Goal: Complete application form: Complete application form

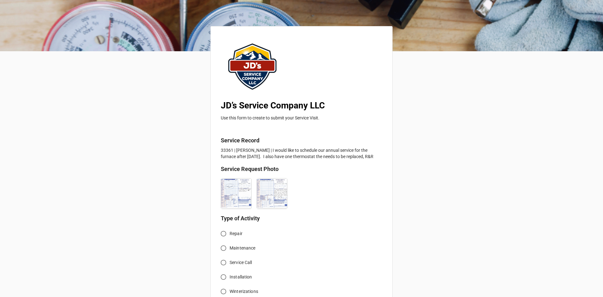
scroll to position [31, 0]
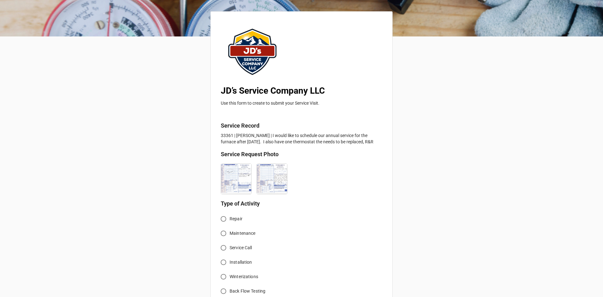
click at [220, 247] on input "Service Call" at bounding box center [223, 248] width 12 height 12
radio input "true"
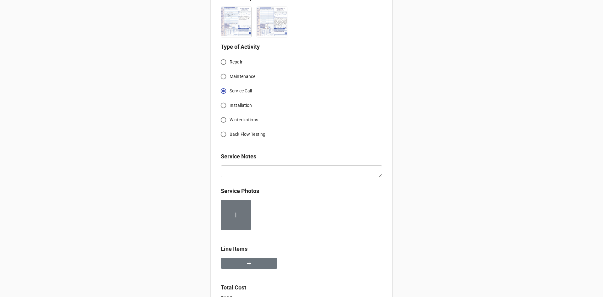
scroll to position [189, 0]
click at [258, 266] on button "button" at bounding box center [249, 263] width 57 height 11
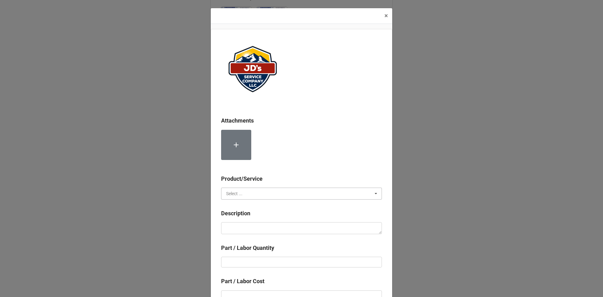
click at [254, 197] on input "text" at bounding box center [302, 193] width 160 height 11
click at [244, 205] on div "Services" at bounding box center [302, 205] width 160 height 12
click at [248, 226] on textarea at bounding box center [301, 228] width 161 height 12
paste textarea "10:30am-11:30am; Serviced, cleaned and inspected boiler system. Identified fail…"
type textarea "x"
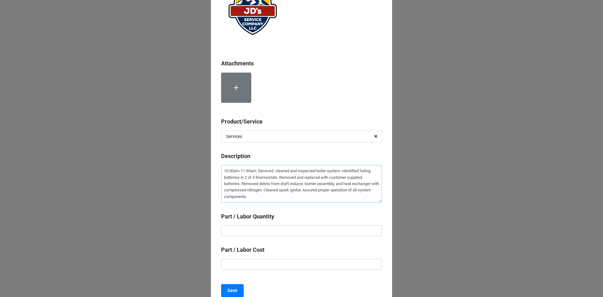
scroll to position [63, 0]
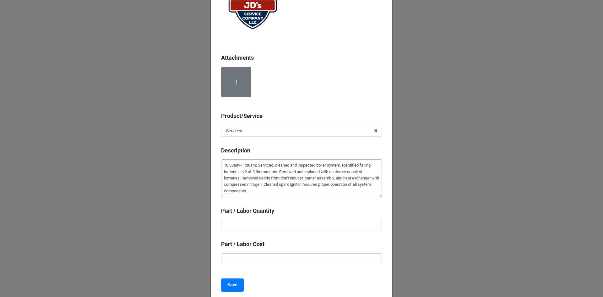
type textarea "10:30am-11:30am; Serviced, cleaned and inspected boiler system. Identified fail…"
click at [294, 227] on input "text" at bounding box center [301, 225] width 161 height 11
type textarea "x"
type input "1"
click at [280, 256] on input "text" at bounding box center [301, 258] width 161 height 11
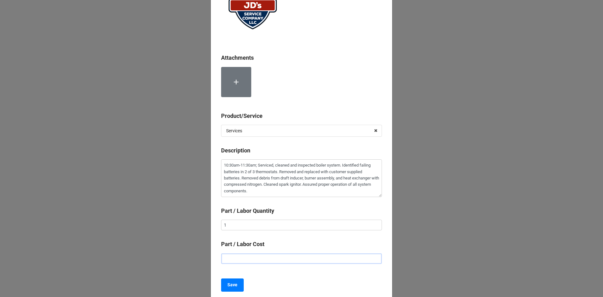
type textarea "x"
type input "$2.00"
type textarea "x"
type input "$22.00"
type textarea "x"
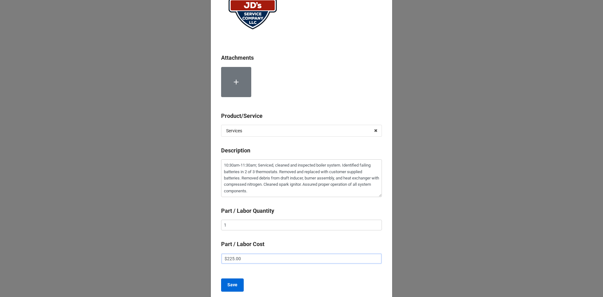
type input "$225.00"
click at [228, 286] on b "Save" at bounding box center [233, 285] width 10 height 7
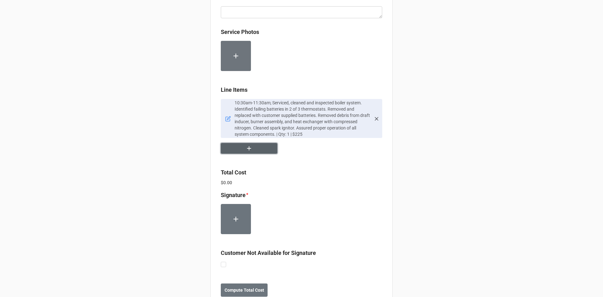
click at [262, 143] on button "button" at bounding box center [249, 148] width 57 height 11
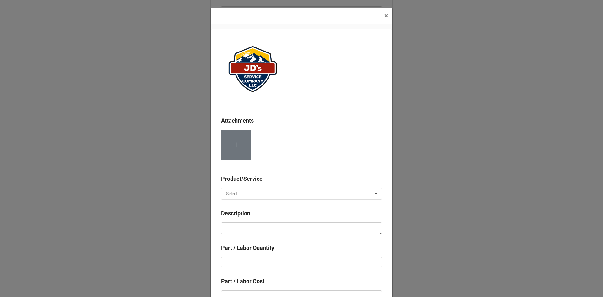
click at [287, 190] on input "text" at bounding box center [302, 193] width 160 height 11
click at [275, 215] on div "Material Cost" at bounding box center [302, 217] width 160 height 12
click at [261, 234] on div "Description" at bounding box center [301, 224] width 161 height 30
click at [264, 230] on textarea at bounding box center [301, 228] width 161 height 12
type textarea "x"
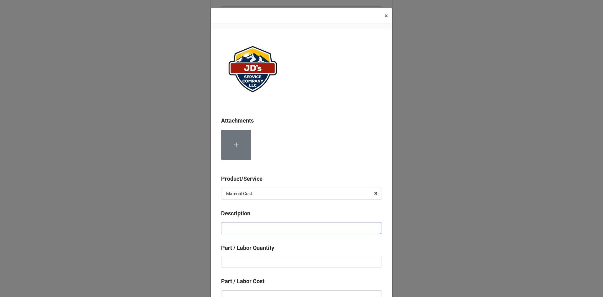
type textarea "C"
type textarea "x"
type textarea "Co"
type textarea "x"
type textarea "Com"
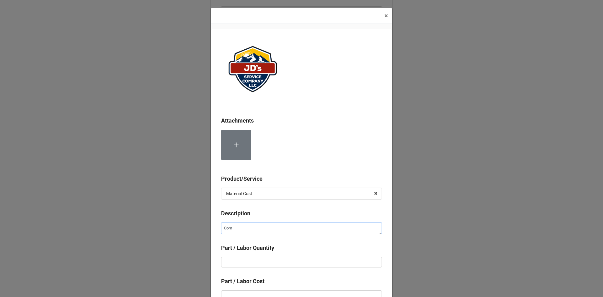
type textarea "x"
type textarea "Comp"
type textarea "x"
type textarea "Compr"
type textarea "x"
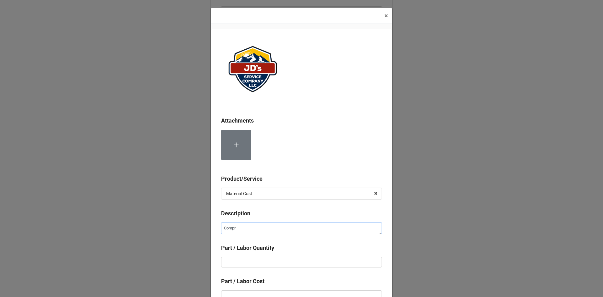
type textarea "Compre"
type textarea "x"
type textarea "Compres"
type textarea "x"
type textarea "Compress"
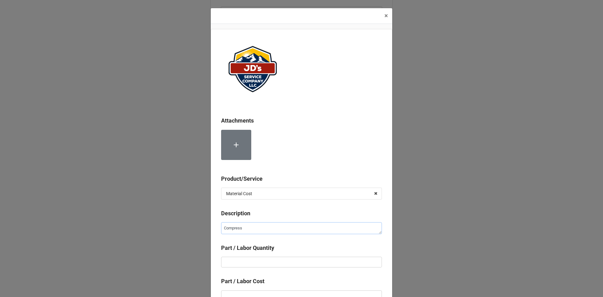
type textarea "x"
type textarea "Compresse"
type textarea "x"
type textarea "Compressed"
type textarea "x"
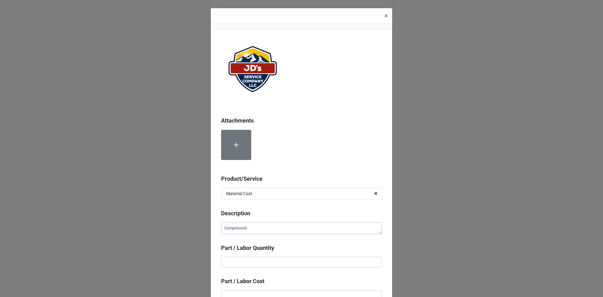
type textarea "Compressed"
type textarea "x"
type textarea "Compressed N"
type textarea "x"
type textarea "Compressed Ni"
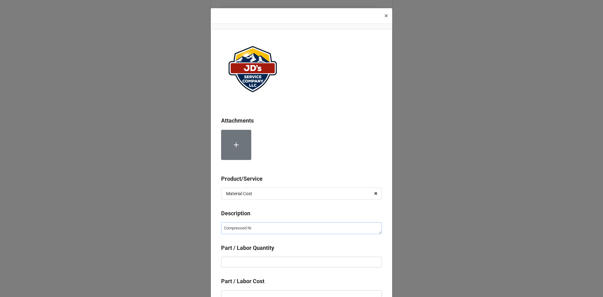
type textarea "x"
type textarea "Compressed Nit"
type textarea "x"
type textarea "Compressed Nitr"
type textarea "x"
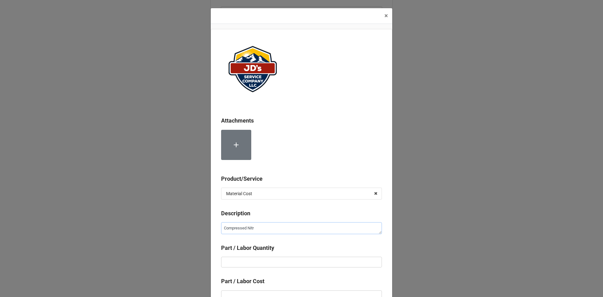
type textarea "Compressed Nitro"
type textarea "x"
type textarea "Compressed Nitrog"
type textarea "x"
type textarea "Compressed Nitroge"
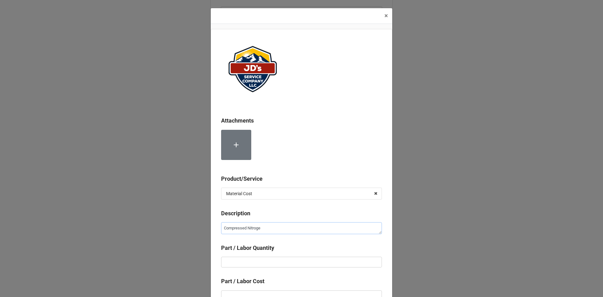
type textarea "x"
type textarea "Compressed Nitrogen"
type textarea "x"
type input "1"
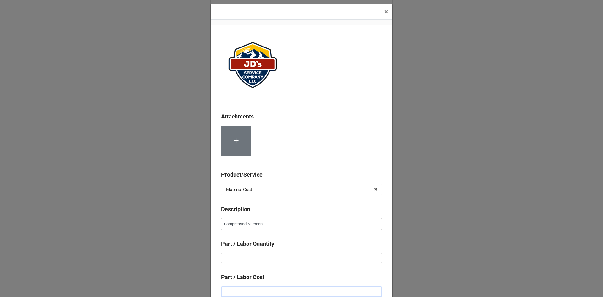
type textarea "x"
type input "$2.00"
type textarea "x"
type input "$20.00"
click at [313, 260] on input "1" at bounding box center [301, 258] width 161 height 11
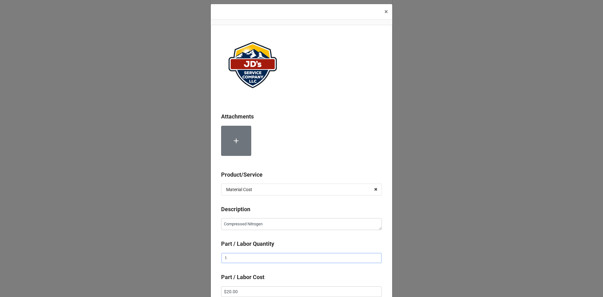
click at [313, 260] on input "1" at bounding box center [301, 258] width 161 height 11
type textarea "x"
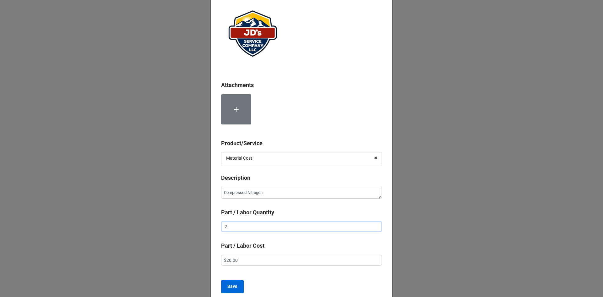
type input "2"
click at [230, 285] on b "Save" at bounding box center [233, 286] width 10 height 7
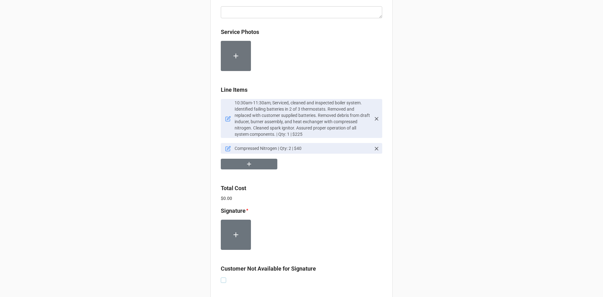
click at [224, 278] on label at bounding box center [223, 278] width 5 height 0
checkbox input "true"
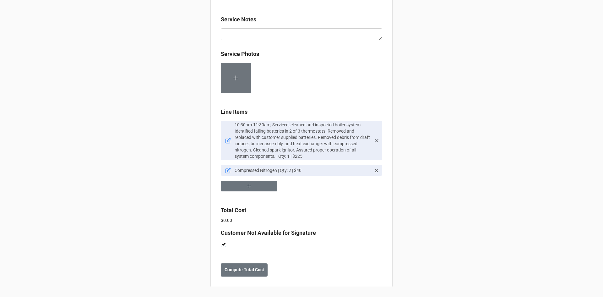
scroll to position [326, 0]
click at [234, 270] on b "Compute Total Cost" at bounding box center [245, 270] width 40 height 7
click at [232, 272] on b "Save" at bounding box center [232, 270] width 10 height 7
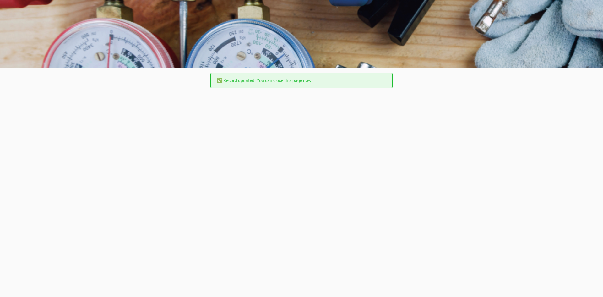
scroll to position [0, 0]
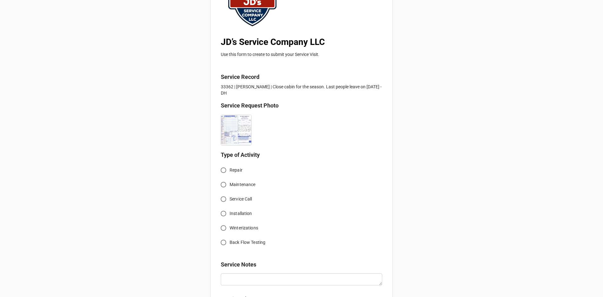
scroll to position [94, 0]
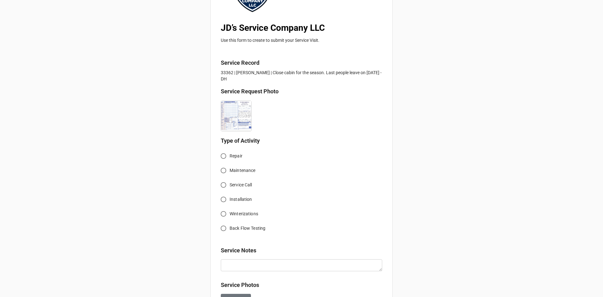
click at [221, 185] on input "Service Call" at bounding box center [223, 185] width 12 height 12
radio input "true"
click at [224, 213] on input "Winterizations" at bounding box center [223, 214] width 12 height 12
radio input "true"
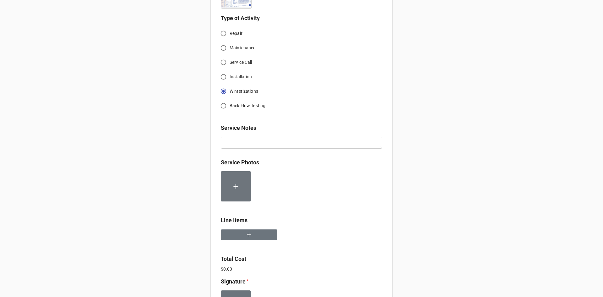
scroll to position [220, 0]
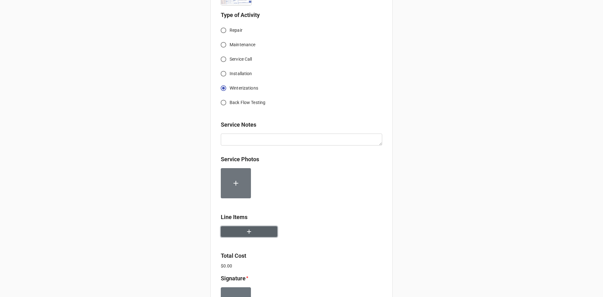
click at [248, 231] on icon "button" at bounding box center [249, 231] width 7 height 7
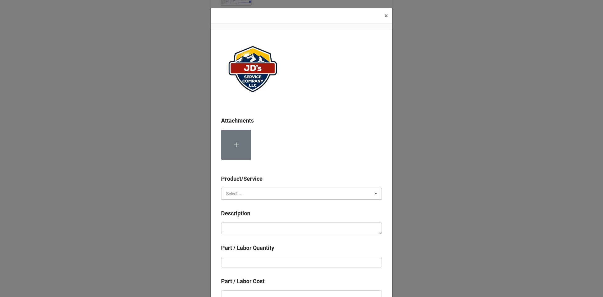
click at [260, 193] on input "text" at bounding box center [302, 193] width 160 height 11
drag, startPoint x: 260, startPoint y: 193, endPoint x: 245, endPoint y: 208, distance: 21.8
click at [244, 206] on div "Services" at bounding box center [302, 205] width 160 height 12
click at [246, 229] on textarea at bounding box center [301, 228] width 161 height 12
paste textarea "10:30am-12:00pm; Service Address: [STREET_ADDRESS] [PERSON_NAME][GEOGRAPHIC_DAT…"
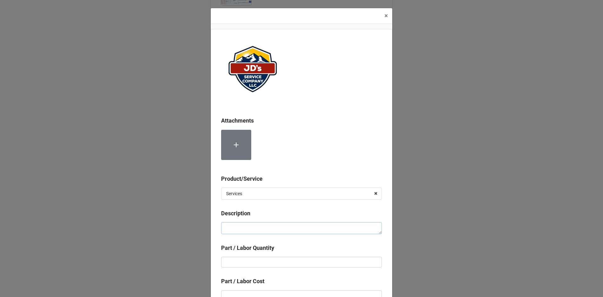
type textarea "x"
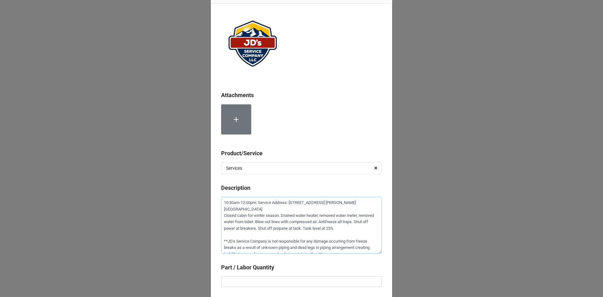
scroll to position [31, 0]
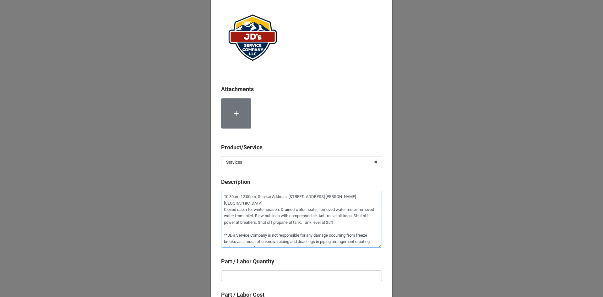
type textarea "10:30am-12:00pm; Service Address: [STREET_ADDRESS] [PERSON_NAME][GEOGRAPHIC_DAT…"
click at [268, 275] on input "text" at bounding box center [301, 275] width 161 height 11
type textarea "x"
type input "1"
type textarea "x"
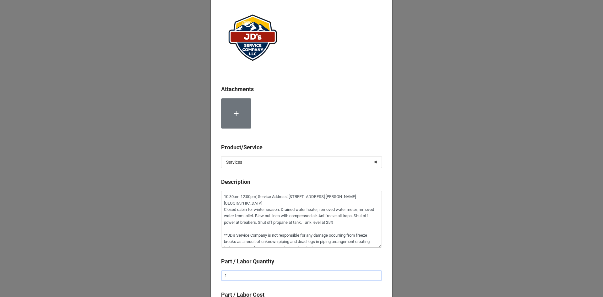
type input "1."
type textarea "x"
type input "1.5"
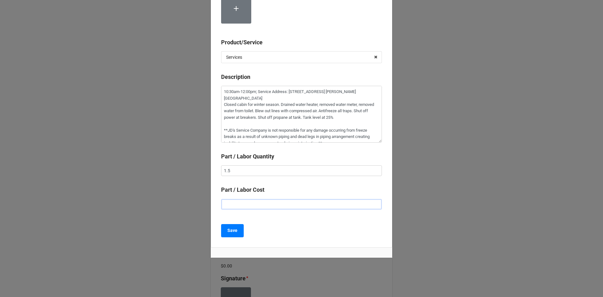
type textarea "x"
type input "$2.00"
type textarea "x"
type input "$22.00"
type textarea "x"
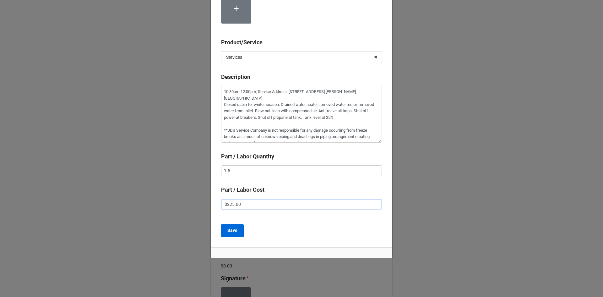
type input "$225.00"
click at [235, 233] on b "Save" at bounding box center [233, 230] width 10 height 7
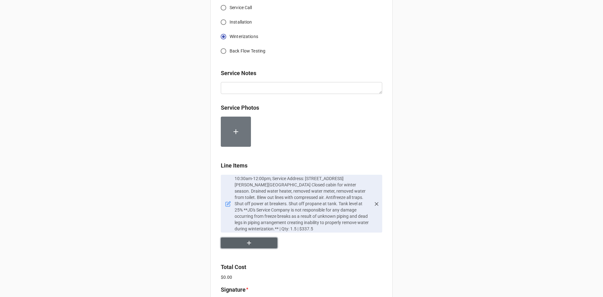
scroll to position [286, 0]
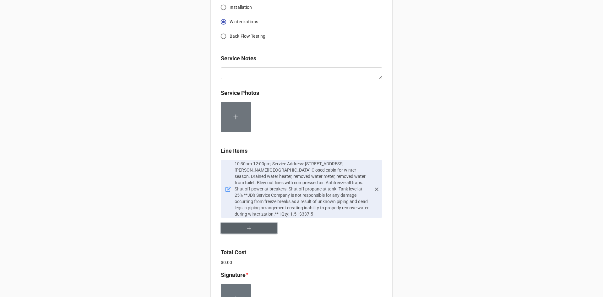
click at [250, 230] on icon "button" at bounding box center [249, 228] width 7 height 7
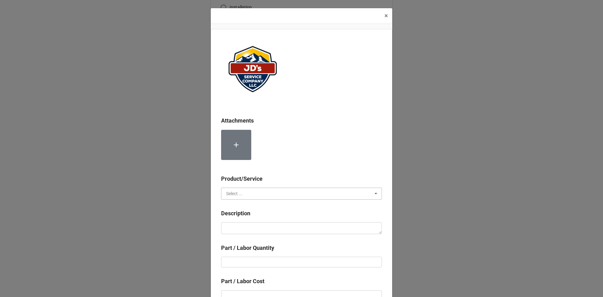
click at [264, 197] on input "text" at bounding box center [302, 193] width 160 height 11
click at [252, 219] on div "Material Cost" at bounding box center [302, 217] width 160 height 12
click at [256, 233] on textarea at bounding box center [301, 228] width 161 height 12
type textarea "x"
type textarea "R"
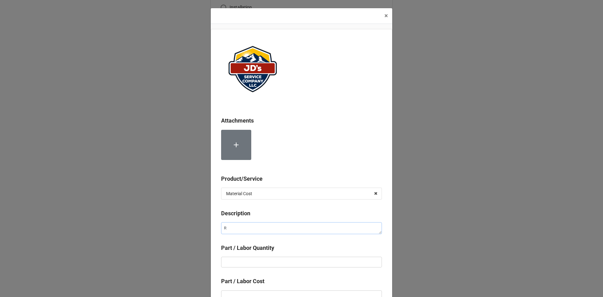
type textarea "x"
type textarea "RV"
type textarea "x"
type textarea "RV"
type textarea "x"
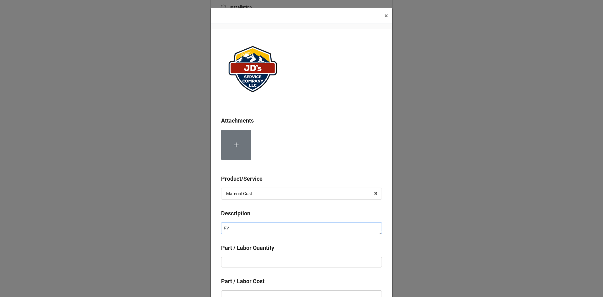
type textarea "RV A"
type textarea "x"
type textarea "RV An"
type textarea "x"
type textarea "RV Ant"
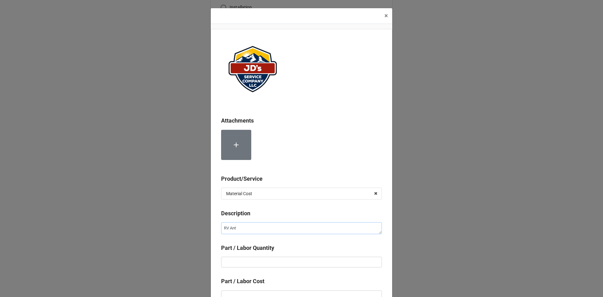
type textarea "x"
type textarea "RV Anti"
type textarea "x"
type textarea "RV Antif"
type textarea "x"
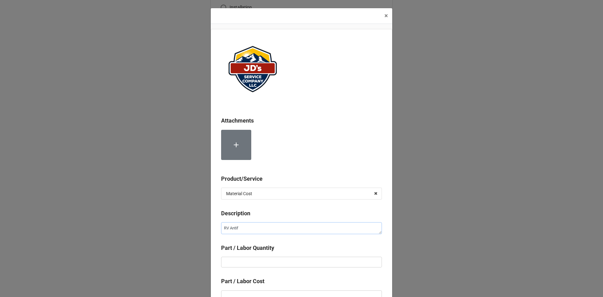
type textarea "RV Antifr"
type textarea "x"
type textarea "RV Antifre"
type textarea "x"
type textarea "RV Antifree"
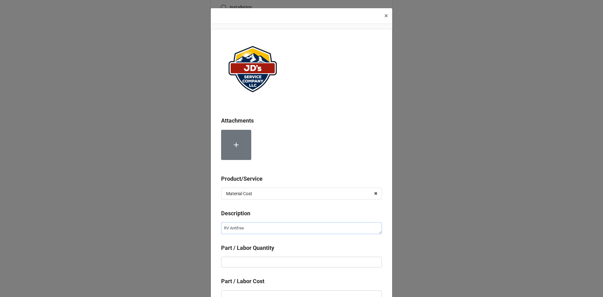
type textarea "x"
type textarea "RV Antifreez"
type textarea "x"
type textarea "RV Antifreeze"
type textarea "x"
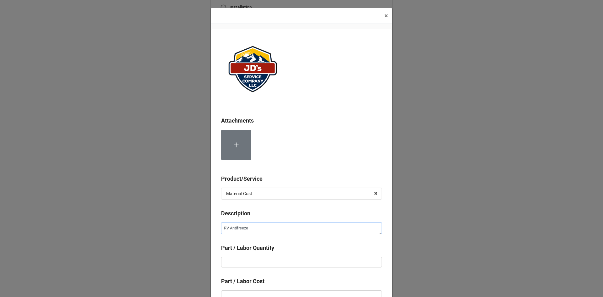
type textarea "RV Antifreeze"
type textarea "x"
type textarea "RV Antifreeze ("
type textarea "x"
type textarea "RV Antifreeze (P"
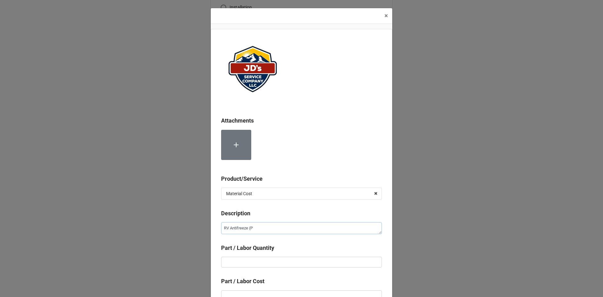
type textarea "x"
type textarea "RV Antifreeze (Pe"
type textarea "x"
type textarea "RV Antifreeze (Per"
type textarea "x"
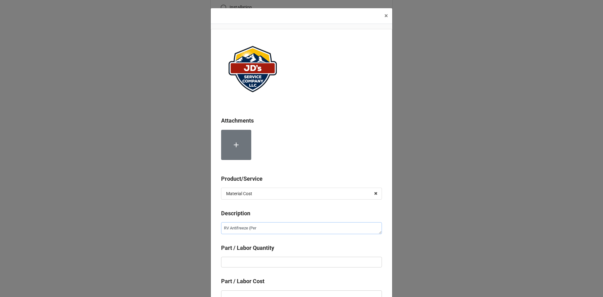
type textarea "RV Antifreeze (Per"
type textarea "x"
type textarea "RV Antifreeze (Per G"
type textarea "x"
type textarea "RV Antifreeze (Per Ga"
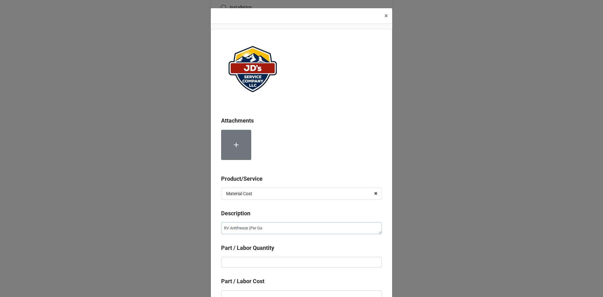
type textarea "x"
type textarea "RV Antifreeze (Per Gal"
type textarea "x"
type textarea "RV Antifreeze (Per Gal."
type textarea "x"
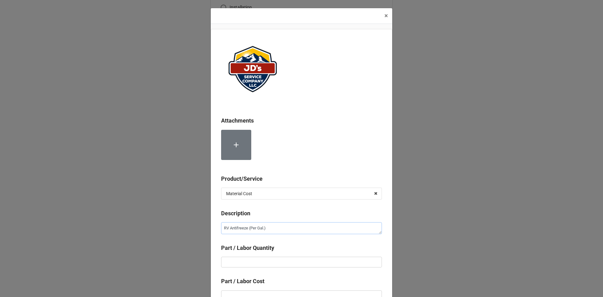
type textarea "RV Antifreeze (Per Gal.)"
type textarea "x"
type input "1"
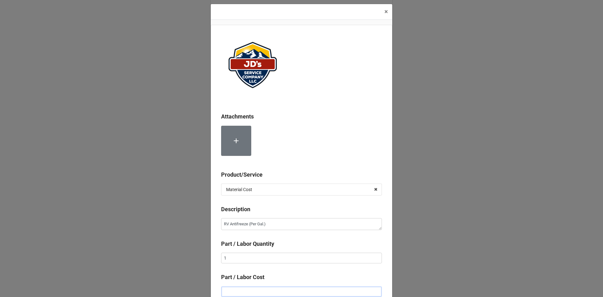
type textarea "x"
type input "$2.00"
type textarea "x"
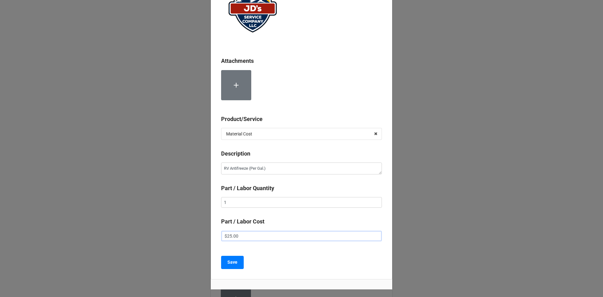
scroll to position [60, 0]
type input "$25.00"
click at [228, 263] on b "Save" at bounding box center [233, 262] width 10 height 7
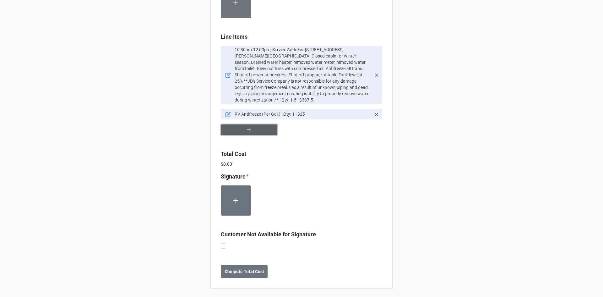
scroll to position [402, 0]
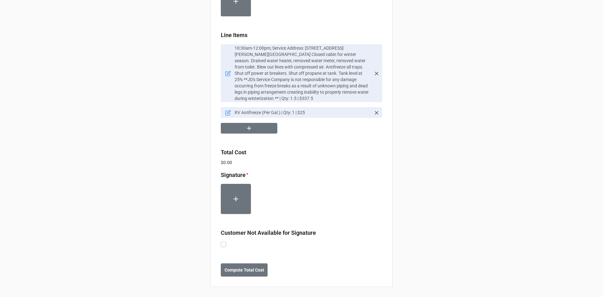
click at [224, 242] on label at bounding box center [223, 242] width 5 height 0
checkbox input "true"
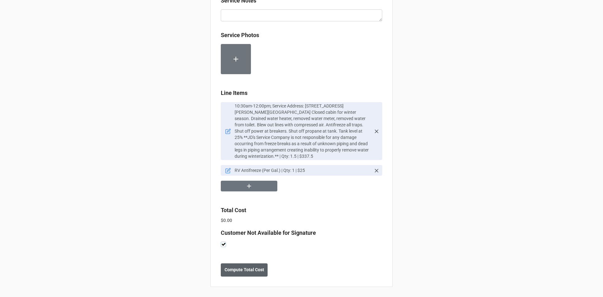
scroll to position [344, 0]
click at [233, 269] on b "Compute Total Cost" at bounding box center [245, 270] width 40 height 7
click at [232, 271] on b "Save" at bounding box center [232, 270] width 10 height 7
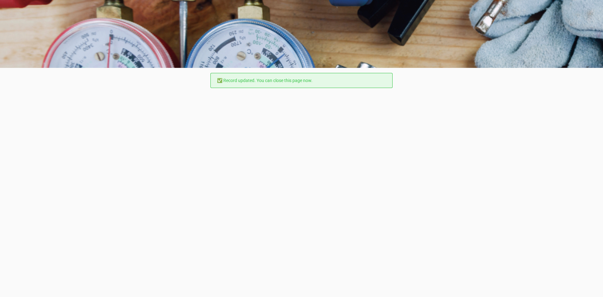
scroll to position [0, 0]
